Goal: Information Seeking & Learning: Learn about a topic

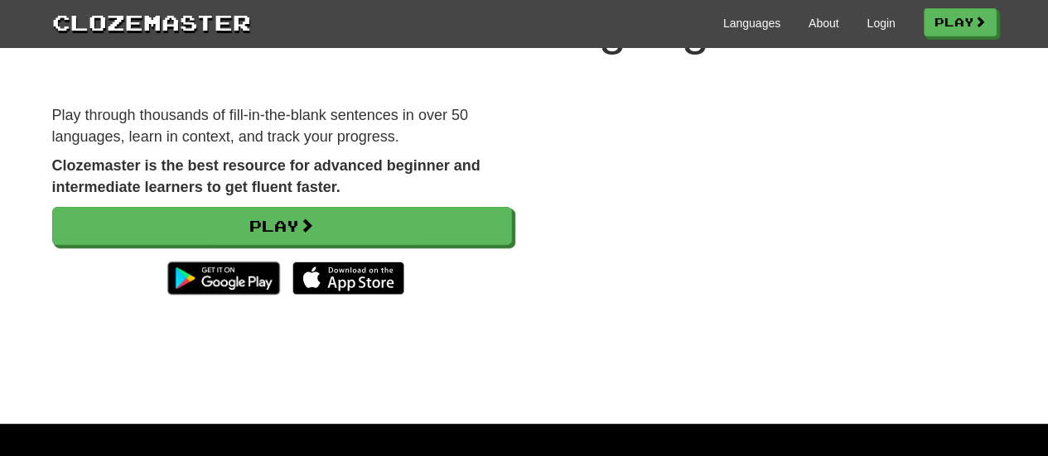
scroll to position [166, 0]
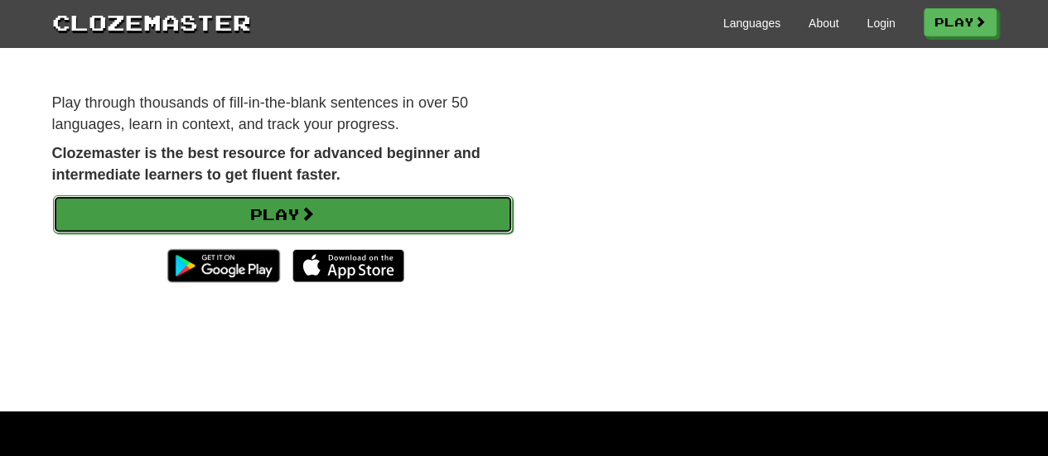
click at [249, 210] on link "Play" at bounding box center [283, 214] width 460 height 38
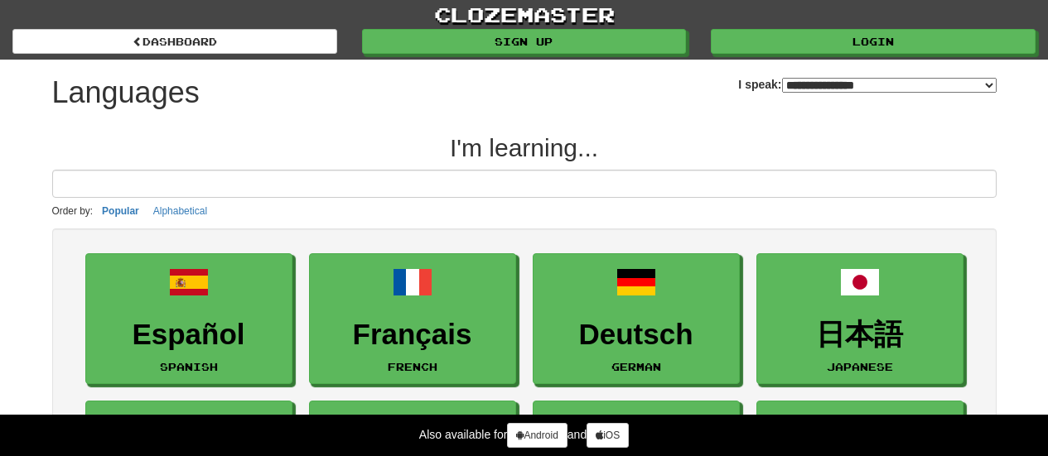
select select "*******"
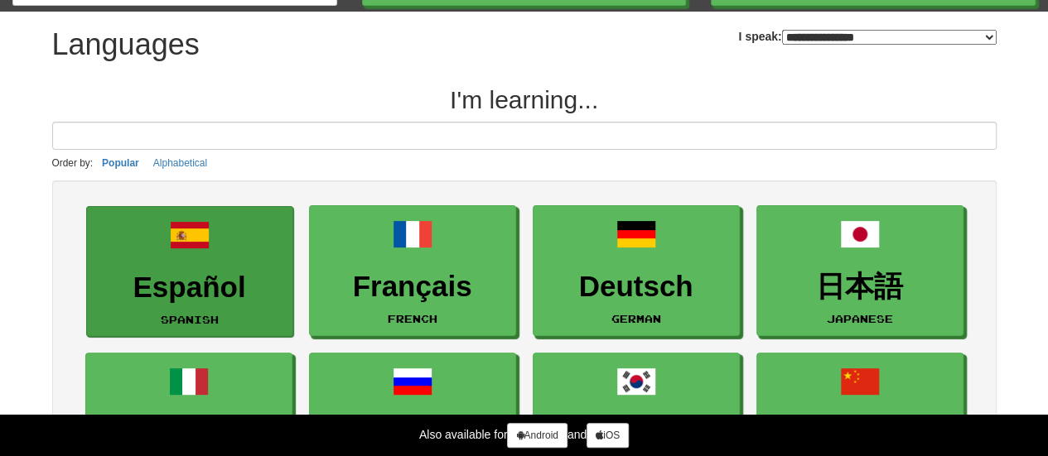
scroll to position [83, 0]
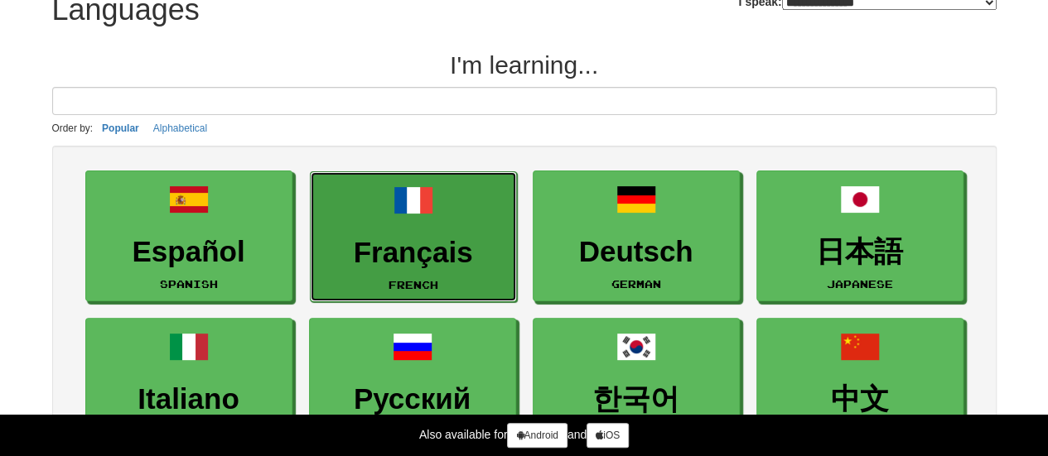
click at [443, 237] on h3 "Français" at bounding box center [413, 253] width 189 height 32
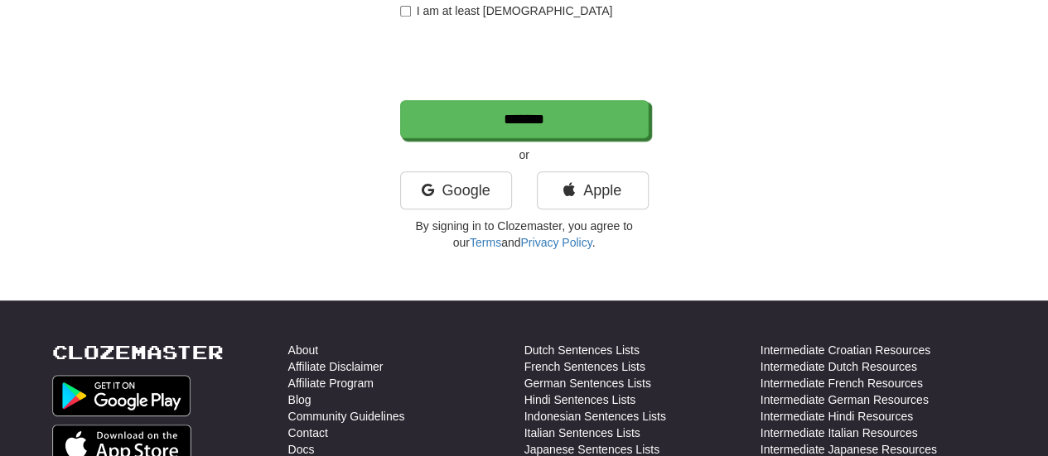
scroll to position [497, 0]
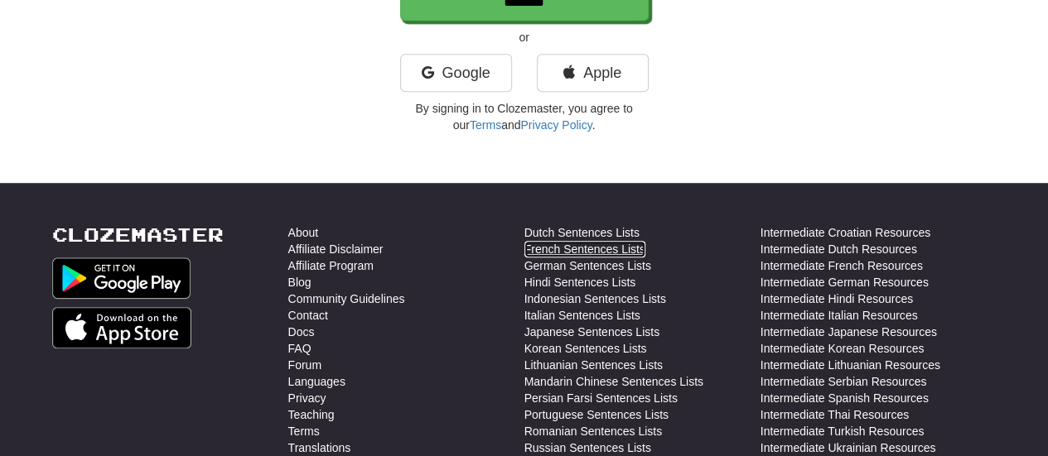
click at [550, 250] on link "French Sentences Lists" at bounding box center [584, 249] width 121 height 17
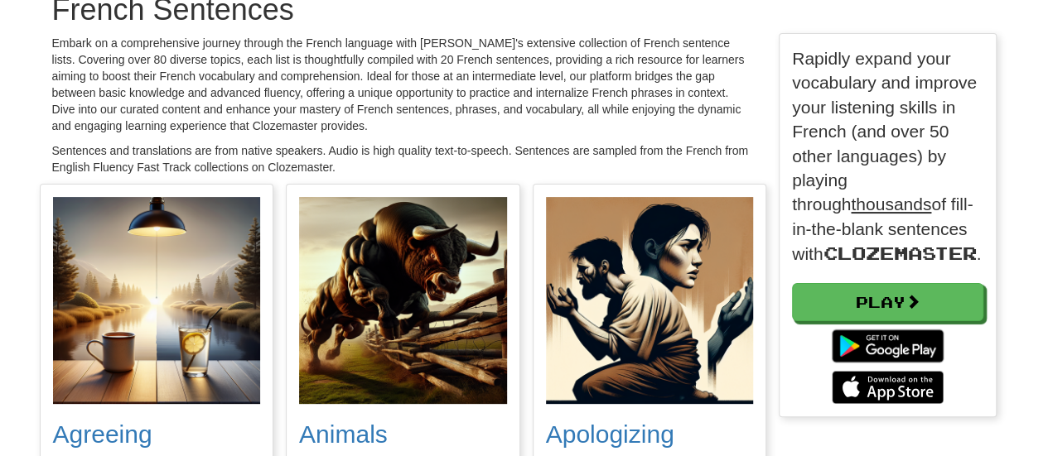
scroll to position [166, 0]
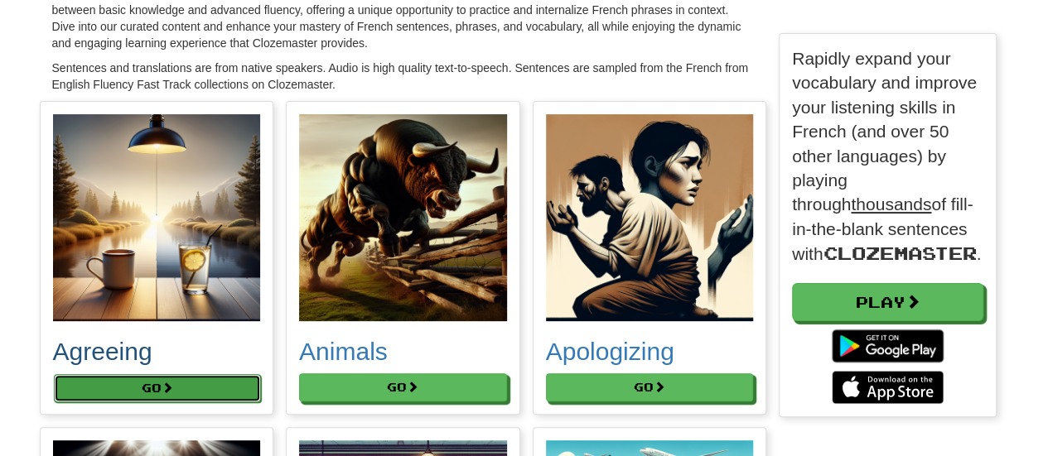
click at [197, 396] on button "Go" at bounding box center [158, 388] width 208 height 28
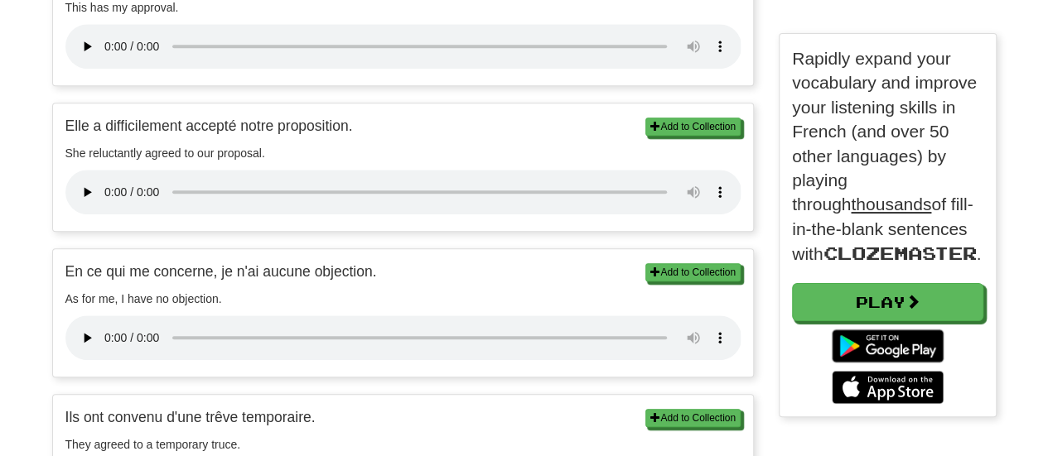
scroll to position [663, 0]
